Goal: Navigation & Orientation: Find specific page/section

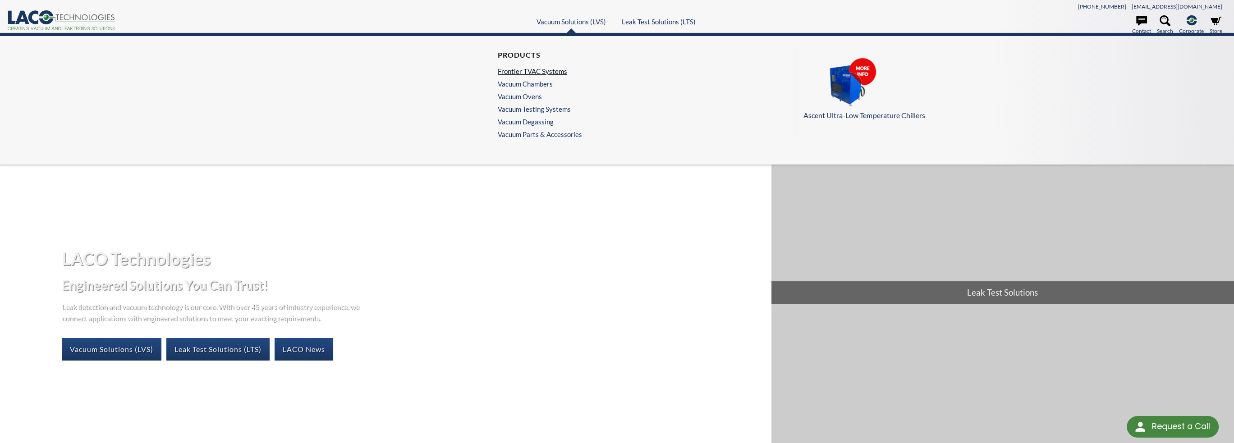
click at [564, 68] on link "Frontier TVAC Systems" at bounding box center [538, 71] width 80 height 8
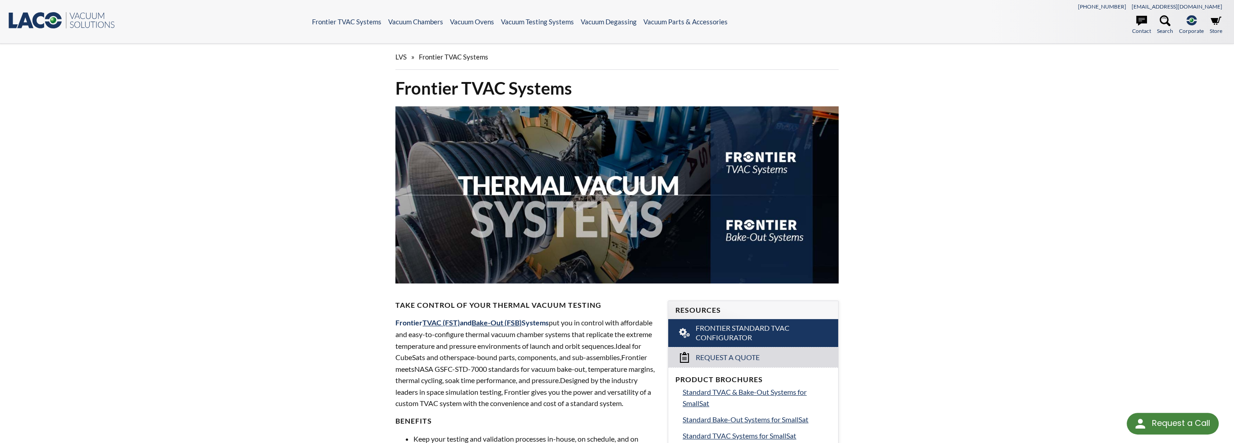
select select "Language Translate Widget"
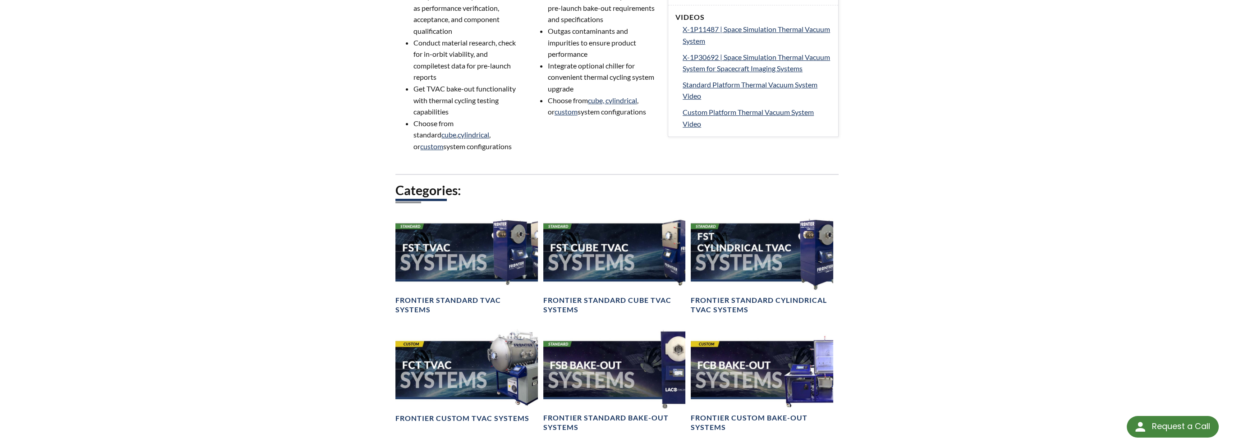
scroll to position [676, 0]
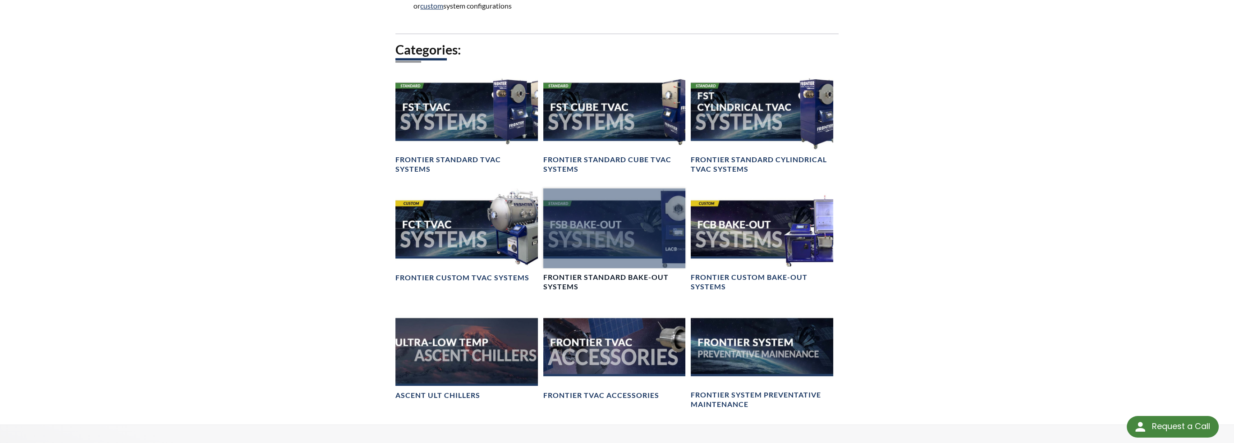
click at [620, 288] on h4 "Frontier Standard Bake-Out Systems" at bounding box center [614, 282] width 142 height 19
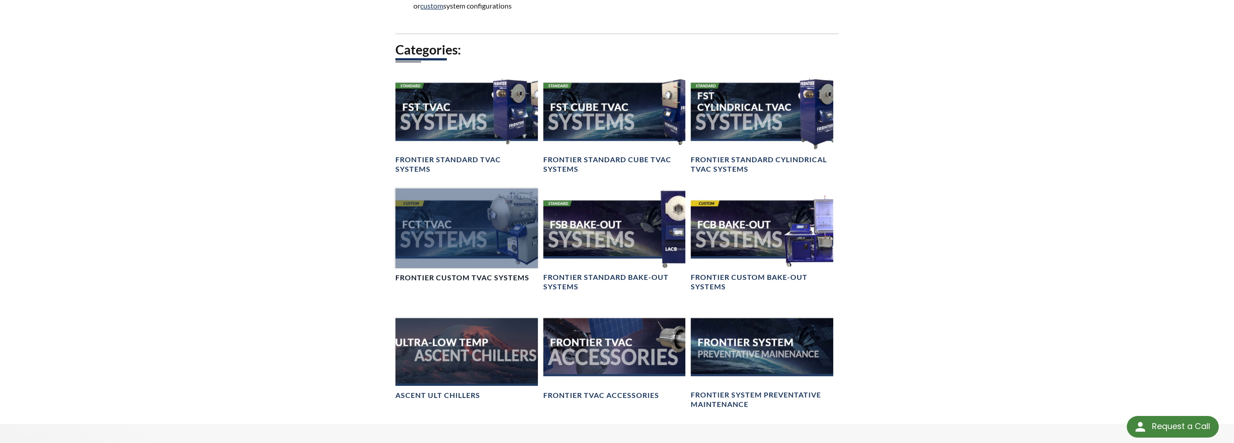
click at [481, 283] on h4 "Frontier Custom TVAC Systems" at bounding box center [462, 277] width 134 height 9
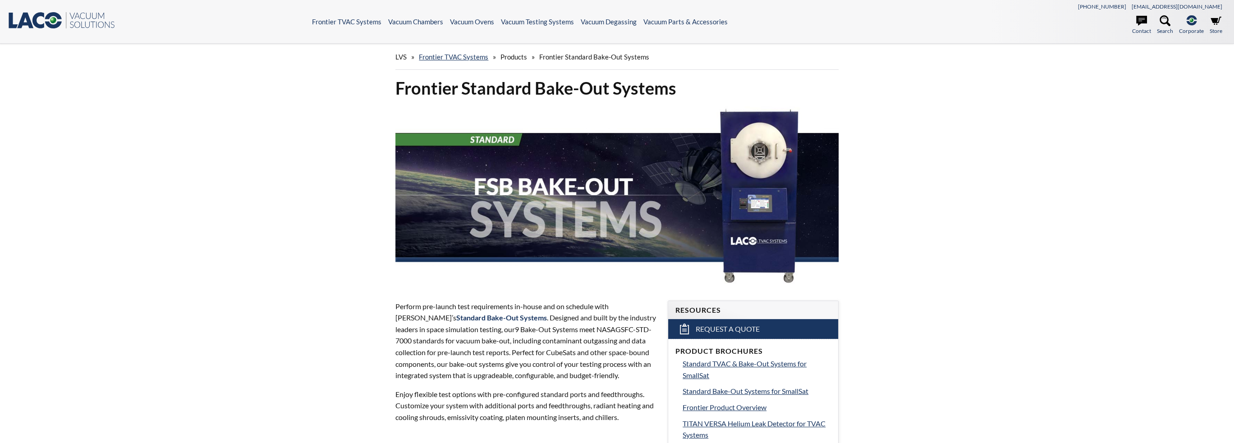
select select "Language Translate Widget"
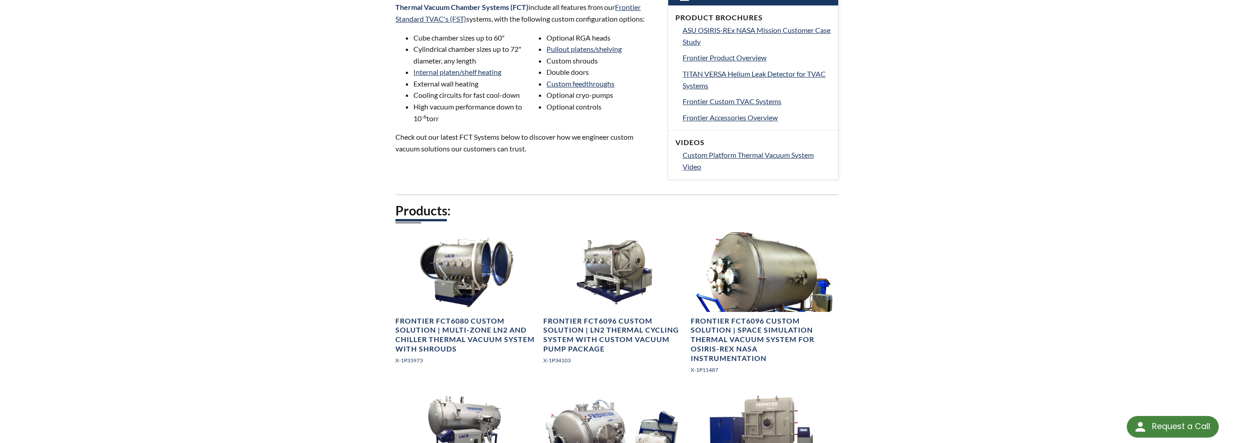
scroll to position [243, 0]
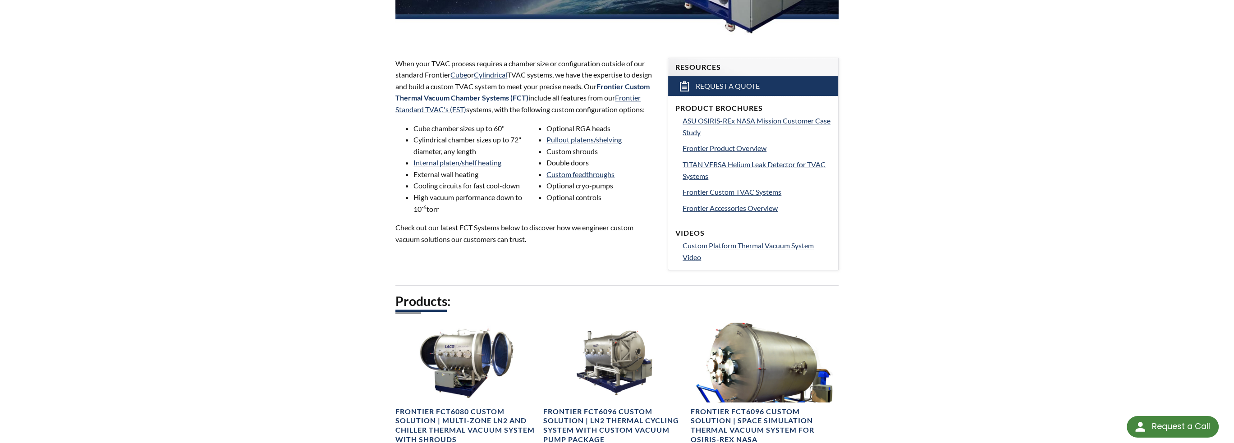
drag, startPoint x: 908, startPoint y: 279, endPoint x: 1010, endPoint y: 196, distance: 131.0
click at [908, 277] on div "LVS » Frontier TVAC Systems » Products » Frontier Custom TVAC Systems Frontier …" at bounding box center [617, 376] width 1234 height 1150
